Goal: Task Accomplishment & Management: Manage account settings

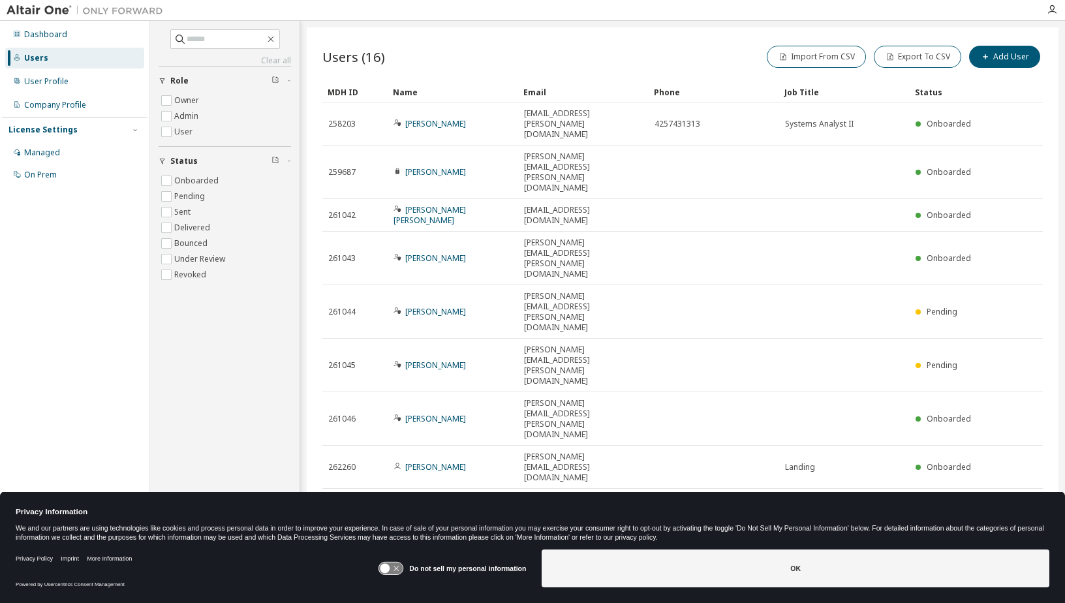
click at [1015, 602] on icon "button" at bounding box center [1010, 612] width 16 height 16
type input "*"
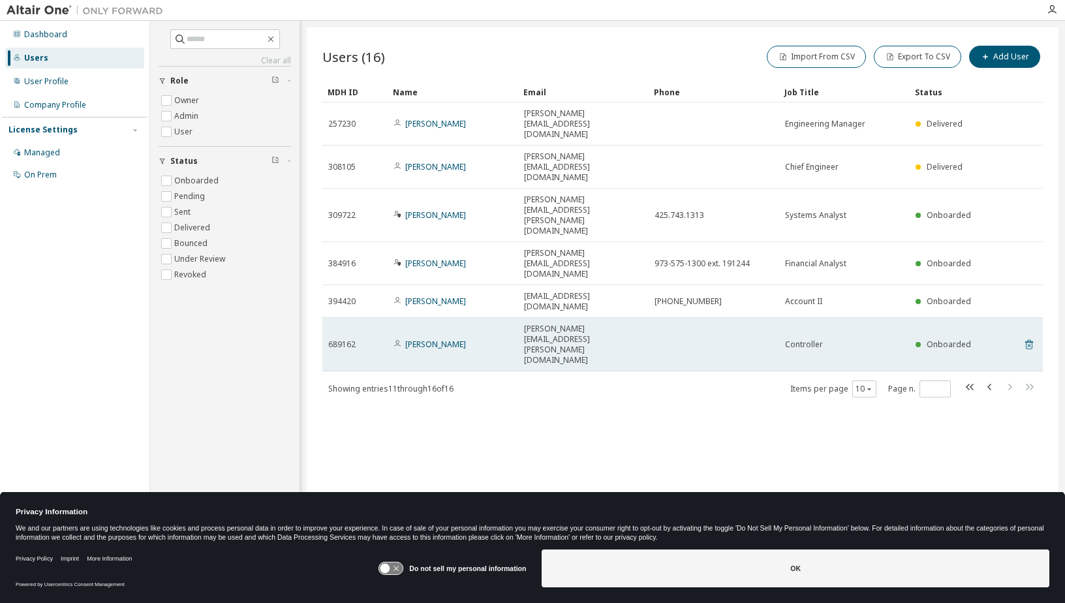
click at [1031, 337] on icon at bounding box center [1029, 345] width 12 height 16
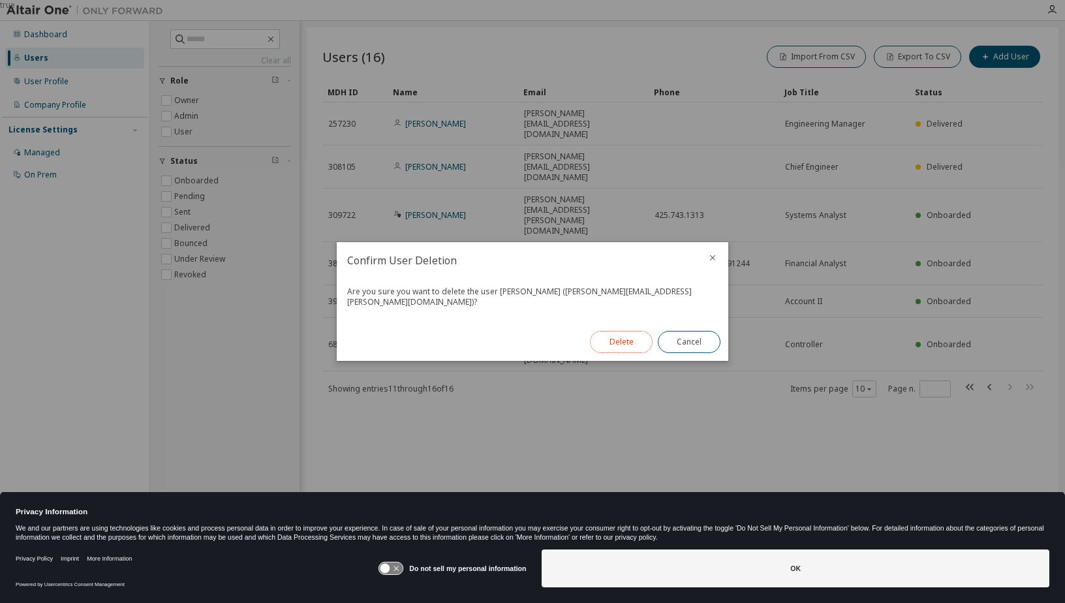
click at [638, 334] on button "Delete" at bounding box center [621, 342] width 63 height 22
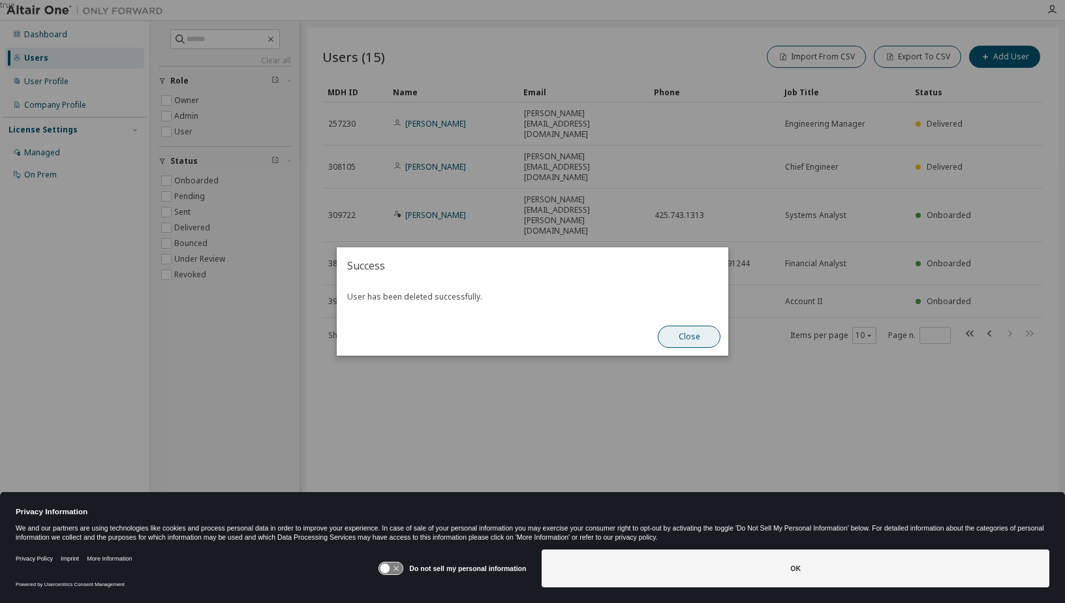
click at [683, 341] on button "Close" at bounding box center [689, 337] width 63 height 22
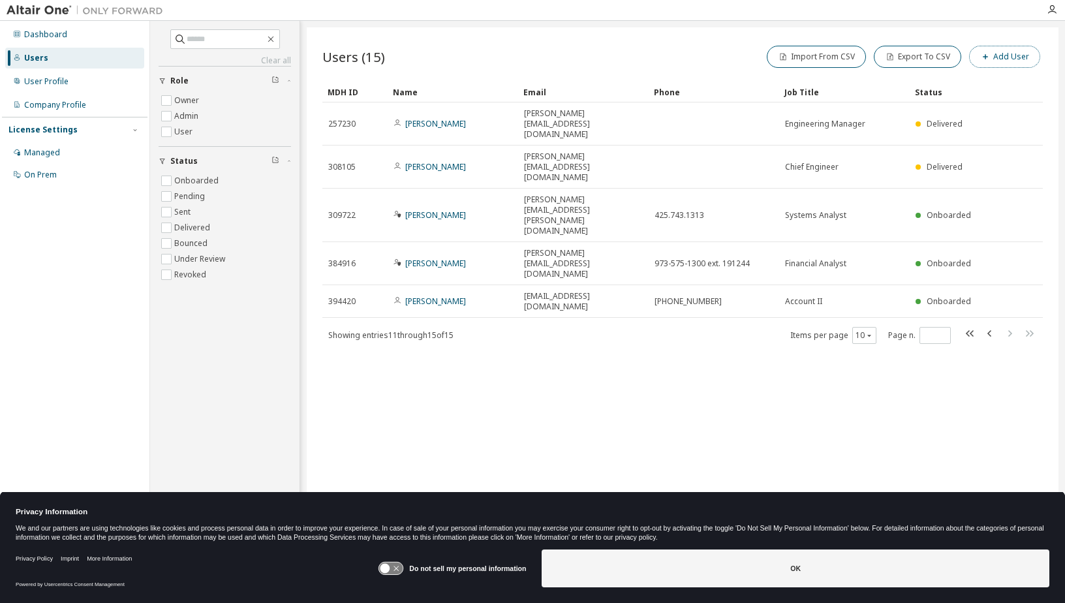
click at [1015, 54] on button "Add User" at bounding box center [1004, 57] width 71 height 22
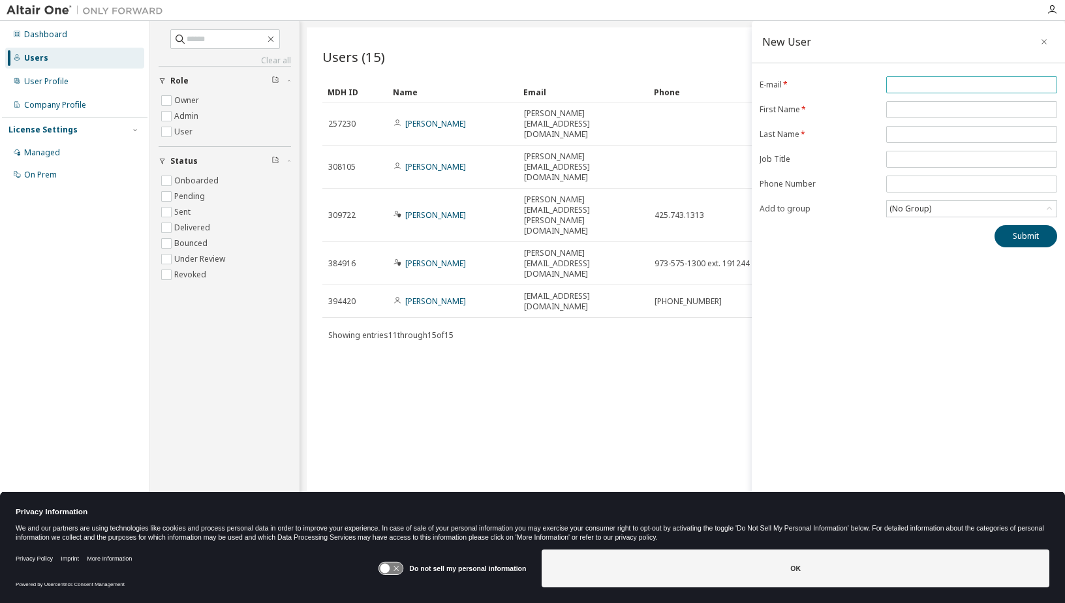
click at [972, 77] on span at bounding box center [971, 84] width 171 height 17
click at [972, 85] on input "email" at bounding box center [972, 85] width 164 height 10
type input "**********"
click at [959, 116] on span at bounding box center [971, 109] width 171 height 17
click at [959, 112] on input "text" at bounding box center [972, 109] width 164 height 10
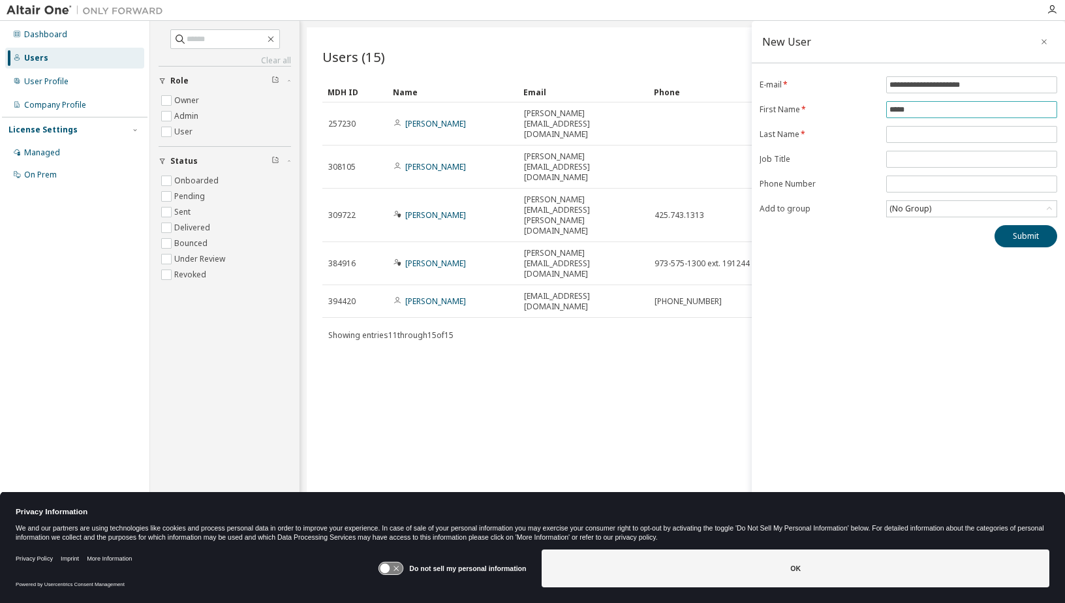
type input "*****"
click at [956, 134] on input "text" at bounding box center [972, 134] width 164 height 10
type input "****"
click at [929, 204] on div "(No Group)" at bounding box center [911, 209] width 46 height 14
click at [939, 262] on li "5024 - Monarch" at bounding box center [971, 262] width 167 height 17
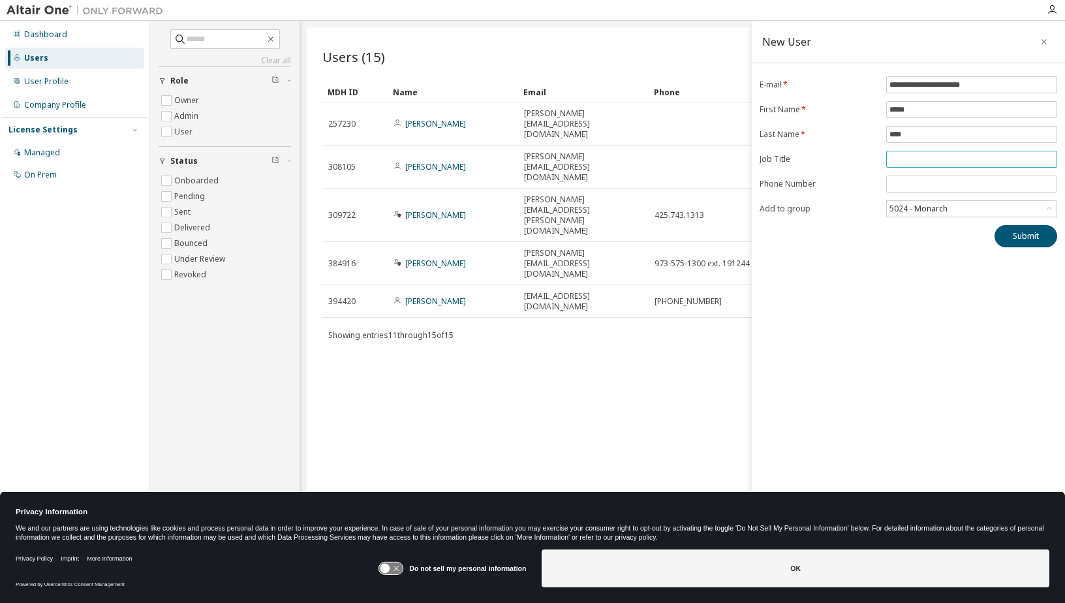
click at [905, 159] on input "text" at bounding box center [972, 159] width 164 height 10
type input "**********"
click at [1036, 234] on button "Submit" at bounding box center [1026, 236] width 63 height 22
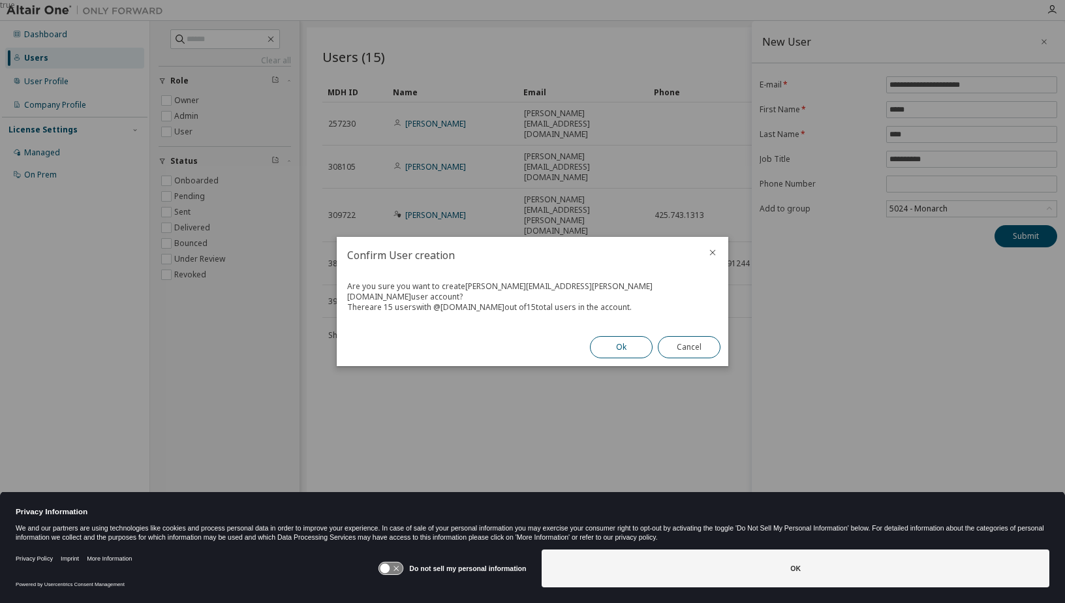
click at [632, 345] on button "Ok" at bounding box center [621, 347] width 63 height 22
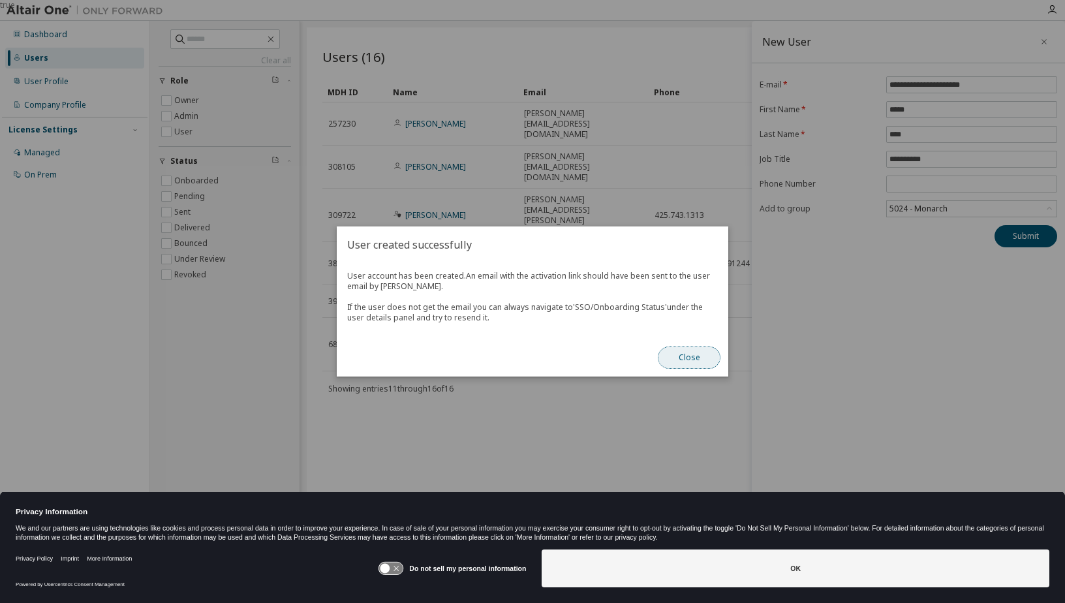
click at [680, 350] on button "Close" at bounding box center [689, 358] width 63 height 22
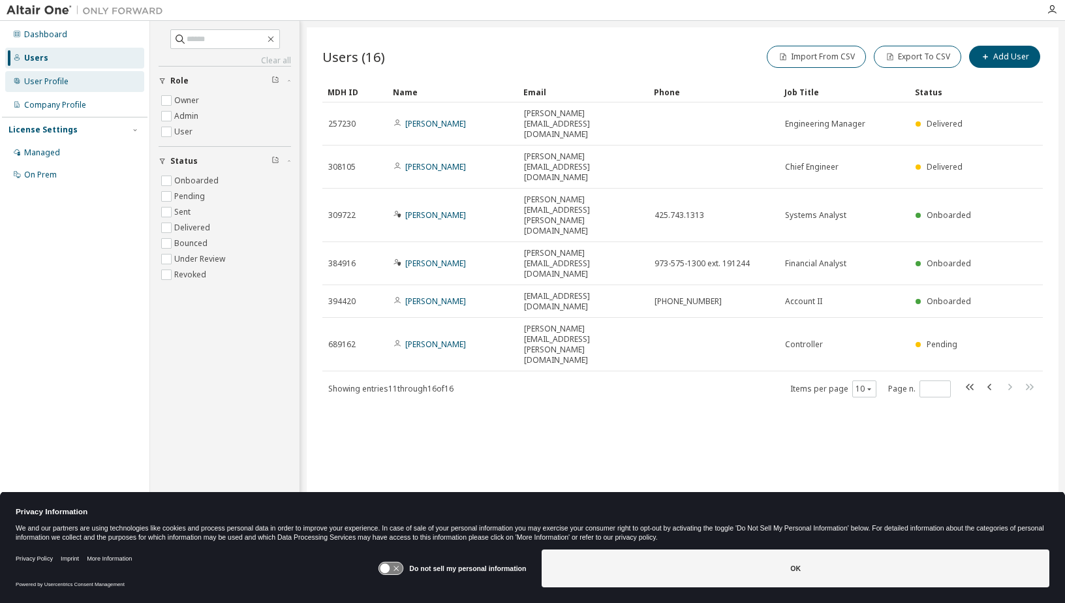
click at [89, 82] on div "User Profile" at bounding box center [74, 81] width 139 height 21
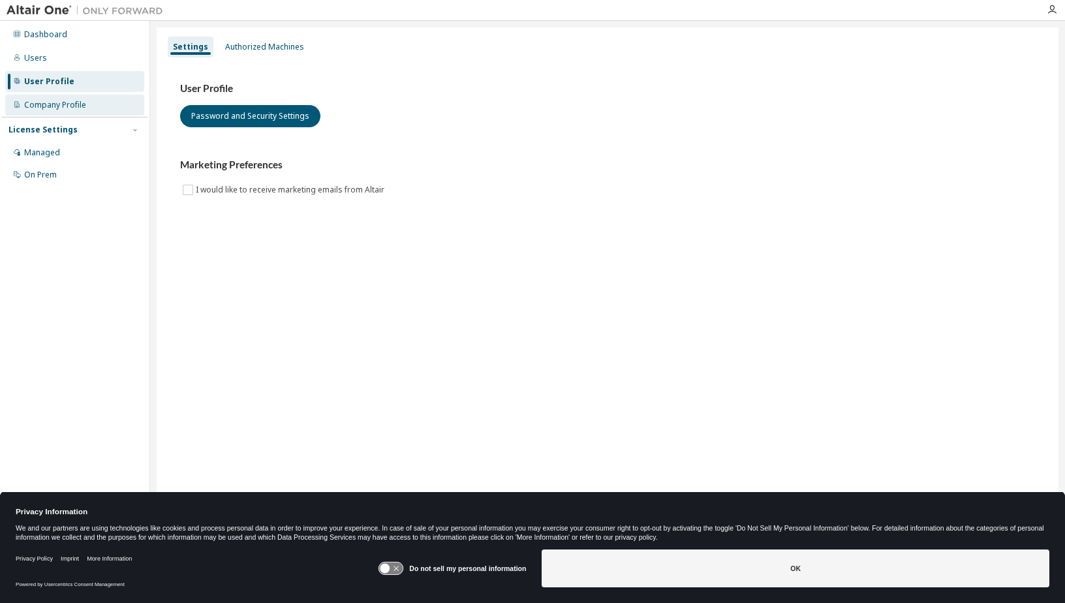
click at [89, 104] on div "Company Profile" at bounding box center [74, 105] width 139 height 21
